Goal: Task Accomplishment & Management: Use online tool/utility

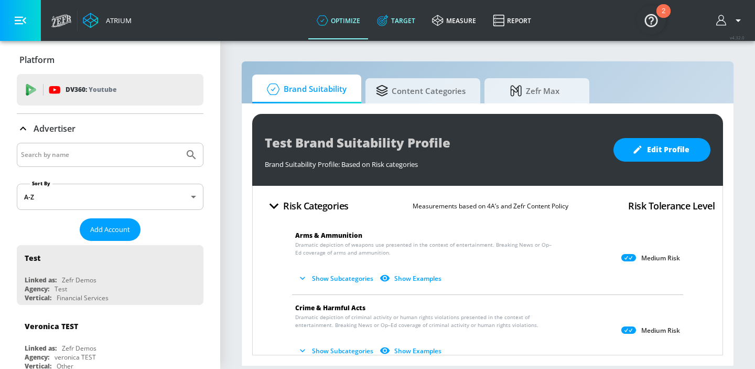
click at [407, 18] on link "Target" at bounding box center [396, 21] width 55 height 38
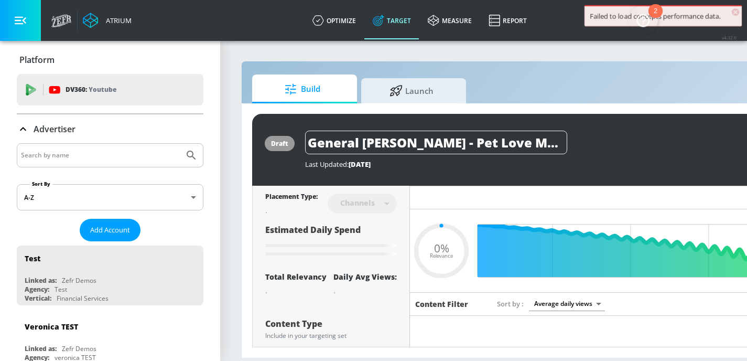
click at [119, 156] on input "Search by name" at bounding box center [100, 155] width 159 height 14
type input "0.67"
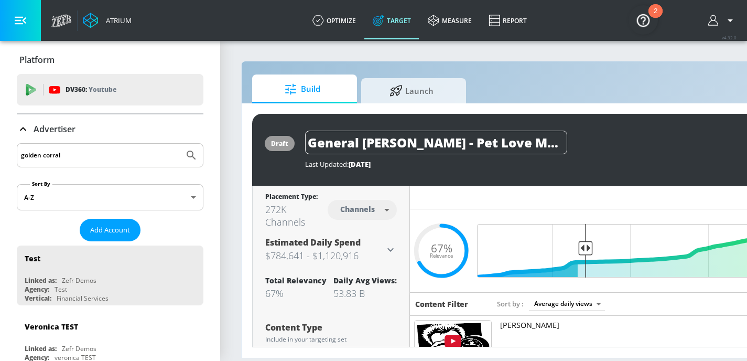
type input "golden corral"
click at [180, 144] on button "Submit Search" at bounding box center [191, 155] width 23 height 23
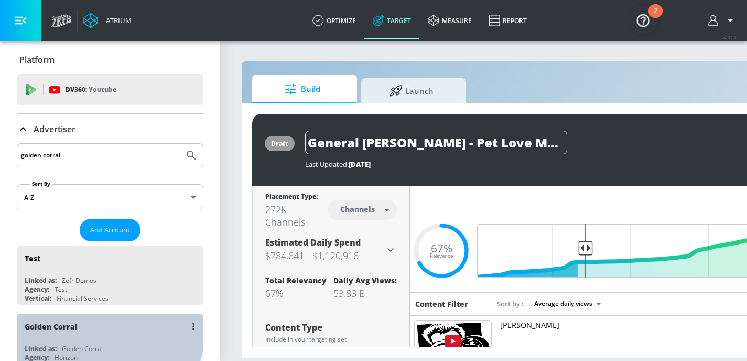
click at [89, 327] on div "Golden Corral" at bounding box center [113, 326] width 176 height 25
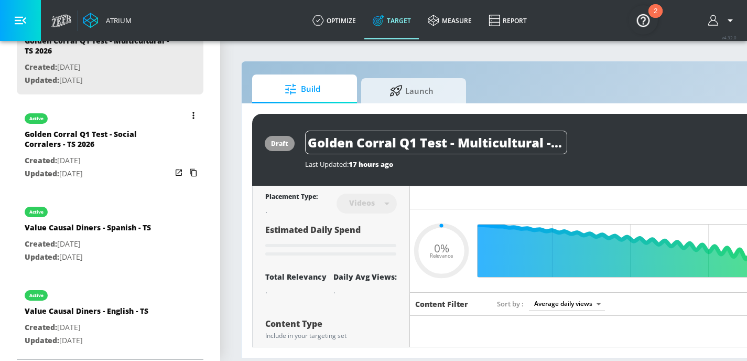
scroll to position [341, 0]
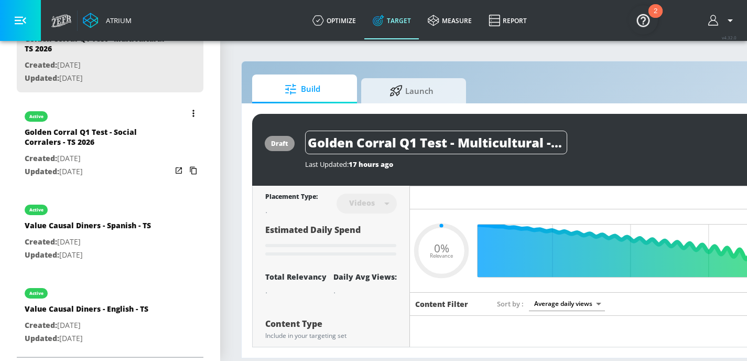
type input "0.75"
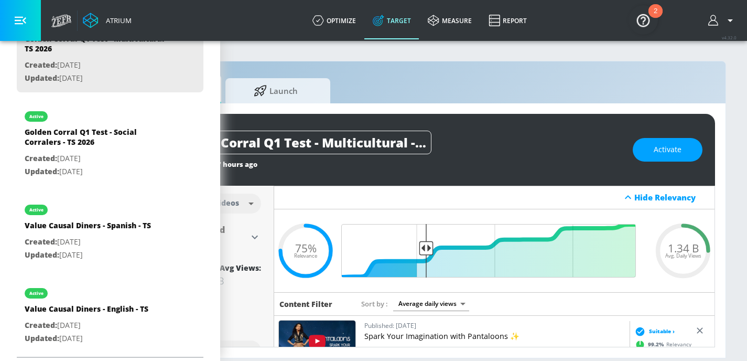
scroll to position [0, 137]
